Goal: Understand site structure: Grasp the organization and layout of the website

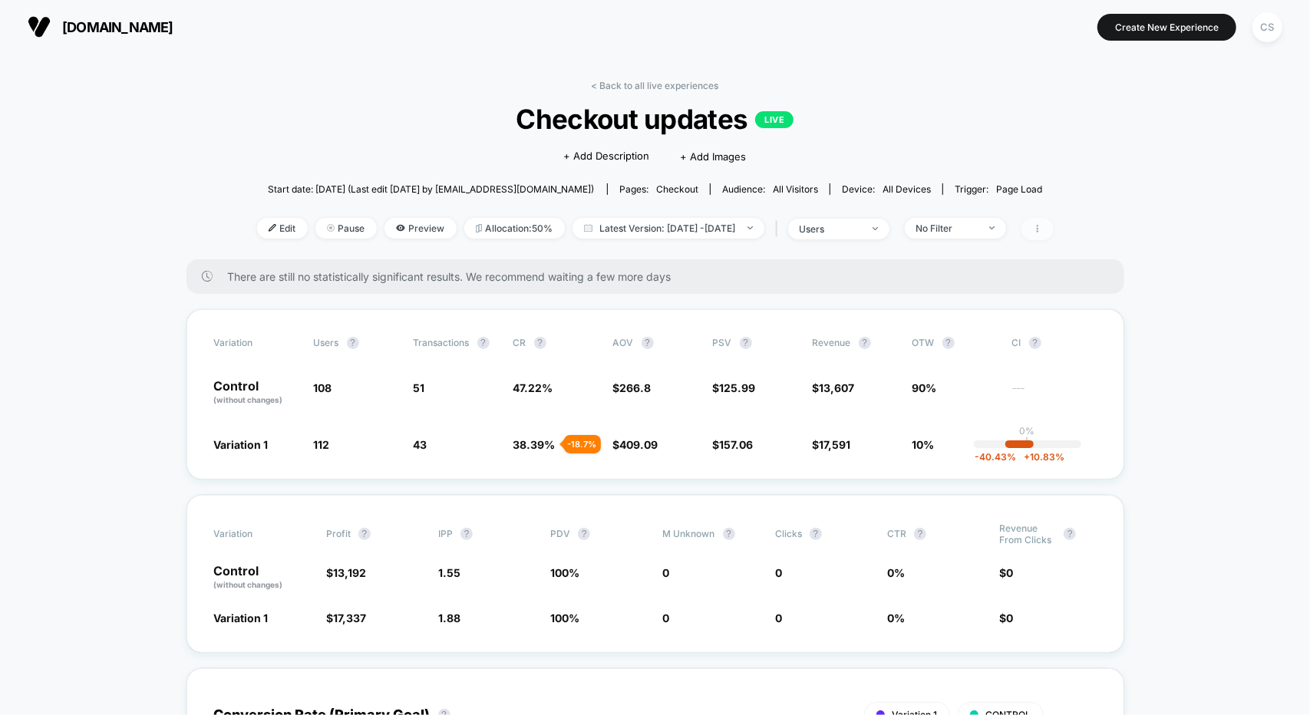
click at [1042, 227] on icon at bounding box center [1037, 228] width 9 height 9
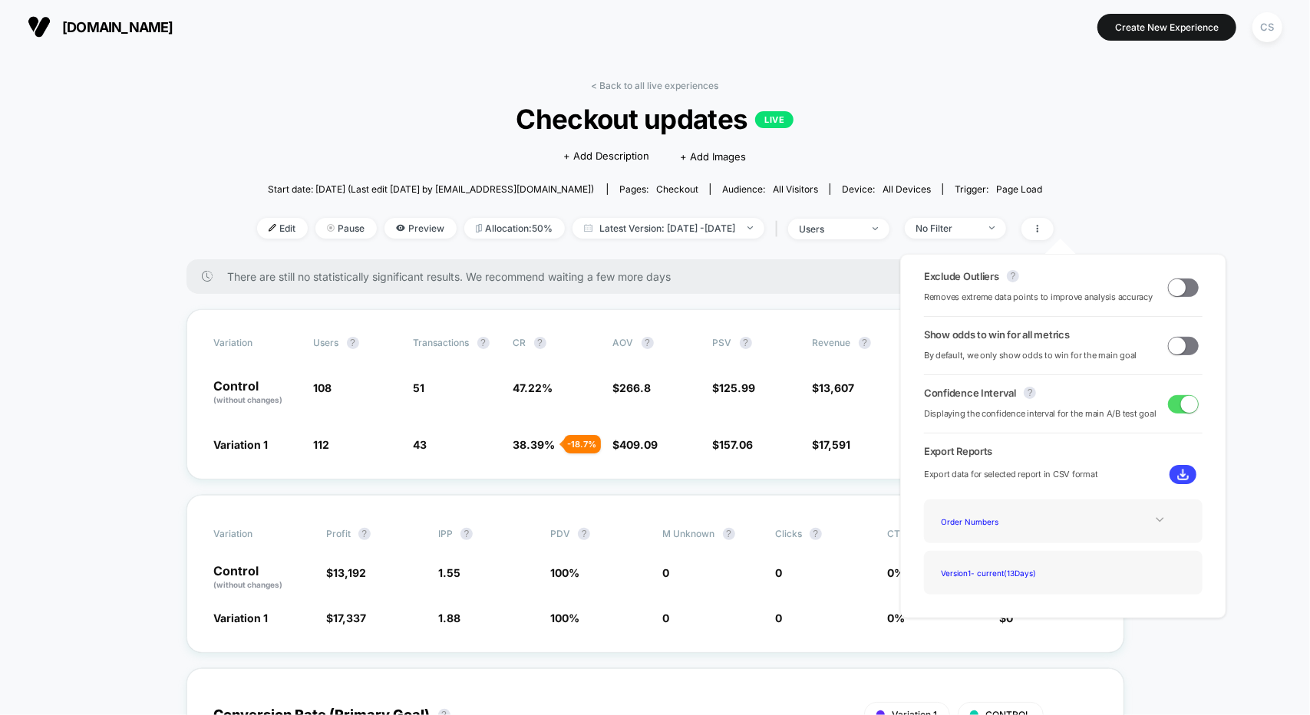
click at [1145, 523] on div at bounding box center [1160, 520] width 62 height 12
click at [978, 566] on div "Best Selling Items" at bounding box center [997, 563] width 123 height 21
click at [1177, 475] on img at bounding box center [1183, 475] width 12 height 12
